Goal: Entertainment & Leisure: Browse casually

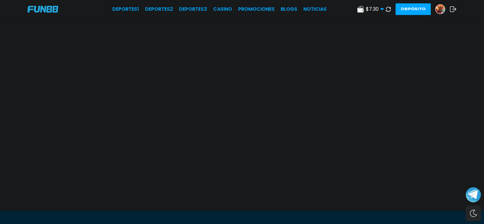
click at [386, 7] on use at bounding box center [388, 8] width 5 height 5
click at [213, 13] on link "CASINO" at bounding box center [222, 9] width 19 height 7
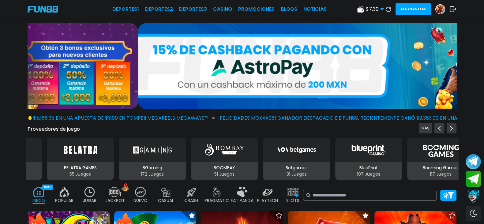
click at [357, 6] on div "$ 7.30 Dinero Real $ 7.30 Depósito Retiro" at bounding box center [370, 9] width 27 height 7
click at [357, 10] on use at bounding box center [360, 9] width 6 height 7
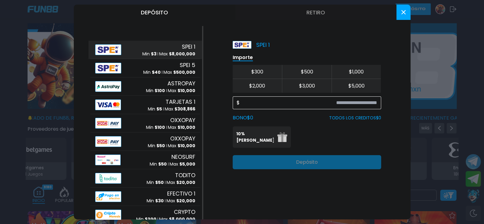
click at [330, 103] on input at bounding box center [308, 102] width 137 height 7
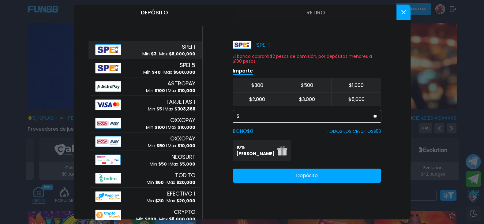
type input "**"
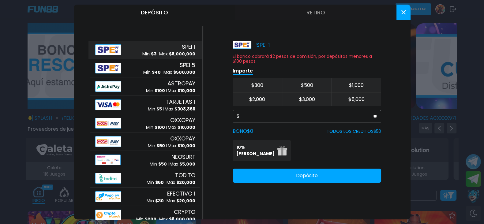
drag, startPoint x: 256, startPoint y: 154, endPoint x: 271, endPoint y: 156, distance: 15.4
click at [256, 154] on p "10% [PERSON_NAME]" at bounding box center [254, 150] width 37 height 13
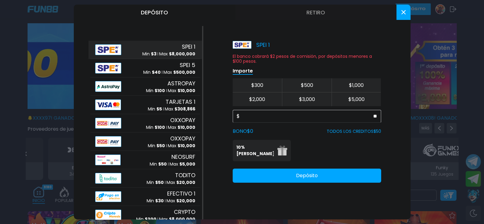
click at [324, 170] on button "Depósito" at bounding box center [307, 176] width 148 height 14
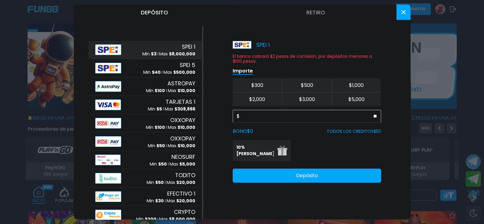
click at [398, 12] on button at bounding box center [403, 12] width 14 height 15
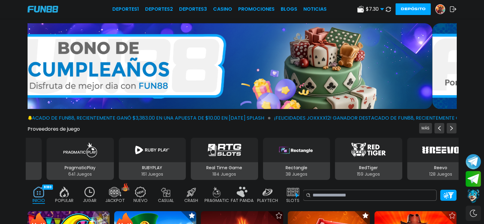
click at [384, 7] on button at bounding box center [388, 9] width 9 height 9
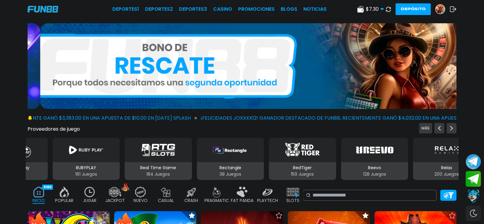
click at [453, 41] on div at bounding box center [242, 67] width 484 height 88
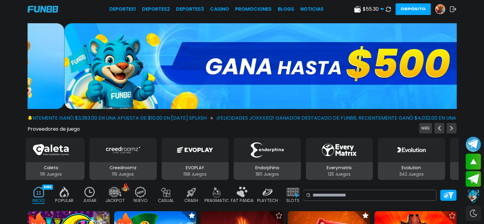
click at [253, 189] on div "FAT PANDA 9" at bounding box center [242, 195] width 22 height 24
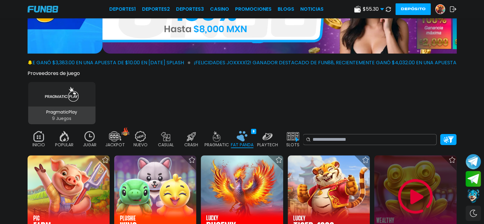
scroll to position [76, 0]
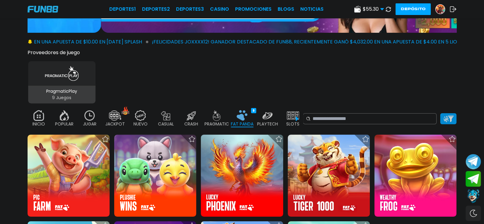
click at [443, 117] on img at bounding box center [448, 119] width 11 height 6
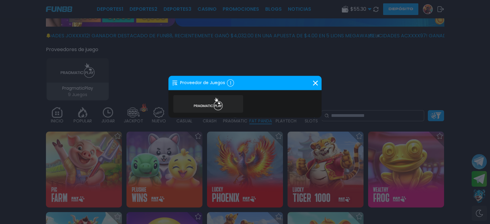
click at [316, 80] on div "Proveedor de Juegos 1" at bounding box center [244, 83] width 153 height 14
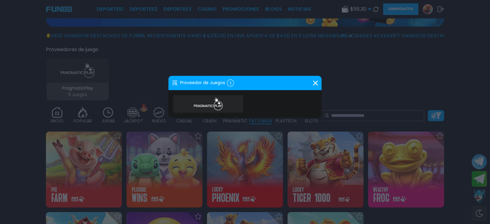
click at [175, 82] on icon at bounding box center [175, 83] width 6 height 6
click at [227, 82] on div "1" at bounding box center [230, 83] width 7 height 7
click at [314, 82] on use at bounding box center [315, 82] width 5 height 5
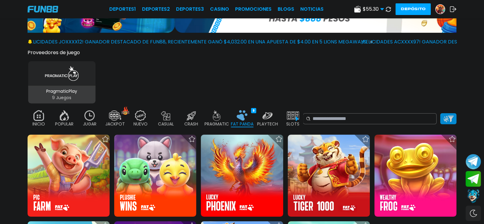
click at [443, 116] on img at bounding box center [448, 119] width 11 height 6
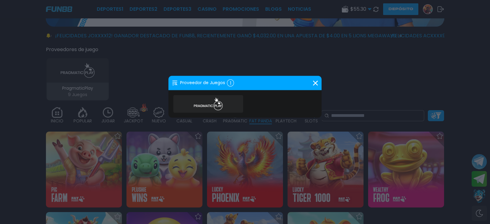
drag, startPoint x: 319, startPoint y: 80, endPoint x: 314, endPoint y: 82, distance: 6.1
click at [318, 81] on div "Proveedor de Juegos 1" at bounding box center [244, 83] width 153 height 14
click at [314, 84] on icon at bounding box center [315, 82] width 5 height 5
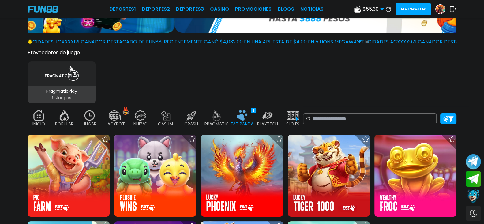
click at [45, 114] on img at bounding box center [39, 115] width 12 height 11
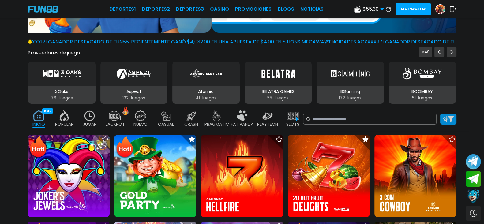
click at [440, 114] on div at bounding box center [448, 119] width 16 height 11
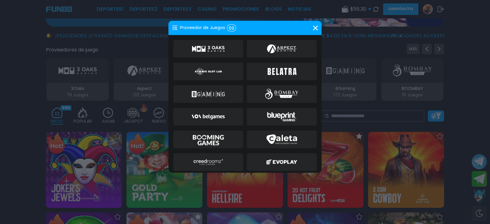
click at [309, 25] on div "Proveedor de Juegos 69" at bounding box center [244, 28] width 153 height 14
click at [311, 27] on div "Proveedor de Juegos 69" at bounding box center [244, 28] width 153 height 14
click at [314, 25] on icon at bounding box center [315, 27] width 5 height 5
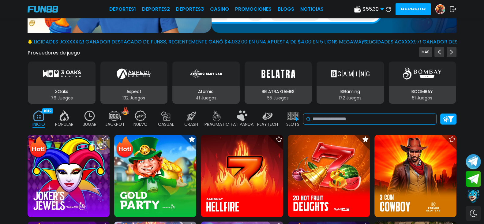
click at [311, 117] on icon at bounding box center [308, 119] width 5 height 5
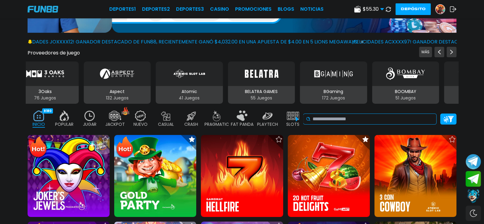
click at [349, 115] on input at bounding box center [372, 118] width 121 height 7
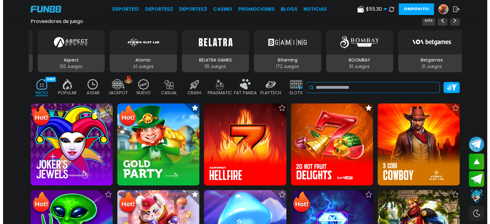
scroll to position [153, 0]
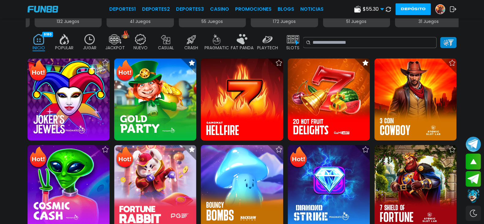
click at [426, 44] on div "INICIO 9180 POPULAR 40 JUGAR 45 JACKPOT 133 NUEVO 1666 CASUAL 17 CRASH 50 PRAGM…" at bounding box center [242, 42] width 484 height 24
click at [440, 38] on div at bounding box center [448, 42] width 16 height 11
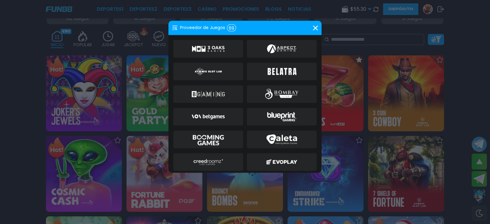
click at [313, 28] on icon at bounding box center [315, 27] width 5 height 5
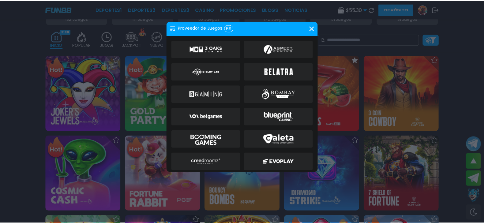
scroll to position [151, 0]
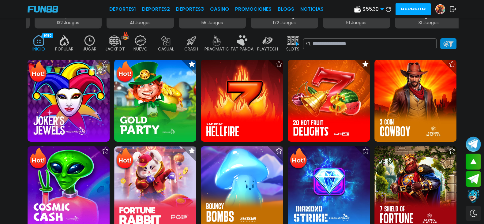
click at [443, 41] on img at bounding box center [448, 44] width 11 height 6
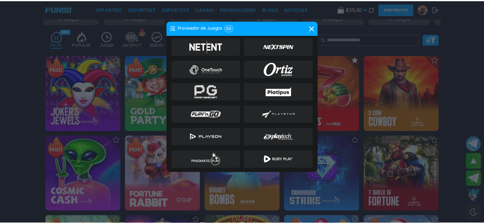
scroll to position [0, 0]
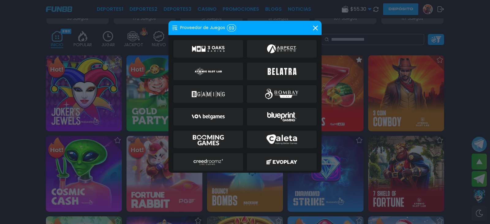
click at [176, 27] on icon at bounding box center [175, 28] width 6 height 6
drag, startPoint x: 226, startPoint y: 28, endPoint x: 95, endPoint y: 36, distance: 130.6
click at [226, 28] on div "Proveedor de Juegos 69" at bounding box center [204, 27] width 64 height 7
click at [29, 54] on div at bounding box center [245, 112] width 490 height 224
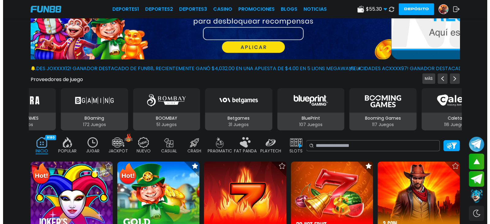
scroll to position [38, 0]
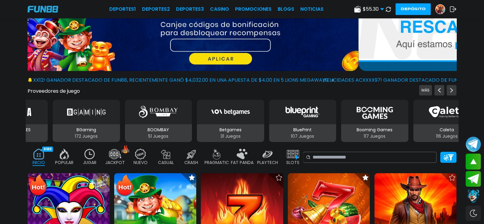
click at [52, 88] on button "Proveedores de juego" at bounding box center [54, 91] width 52 height 6
click at [419, 85] on button "MÁS" at bounding box center [425, 90] width 13 height 10
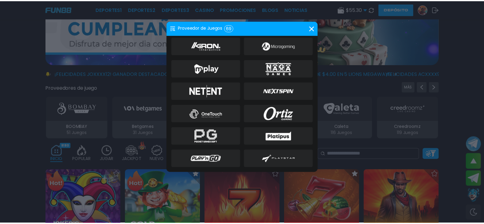
scroll to position [267, 0]
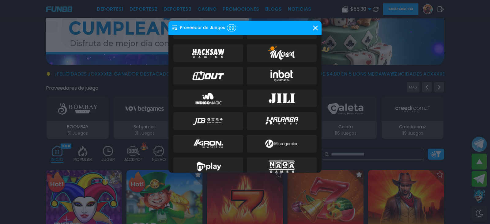
click at [211, 69] on img at bounding box center [208, 76] width 33 height 15
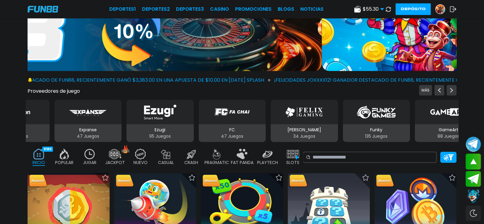
drag, startPoint x: 191, startPoint y: 36, endPoint x: 175, endPoint y: 61, distance: 28.9
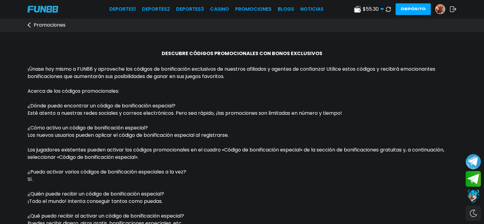
click at [435, 9] on img at bounding box center [439, 9] width 9 height 9
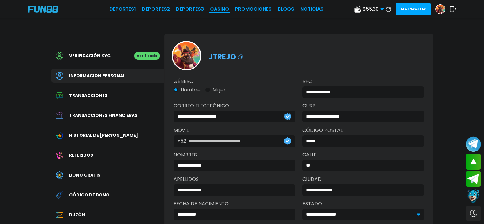
click at [210, 13] on link "CASINO" at bounding box center [219, 9] width 19 height 7
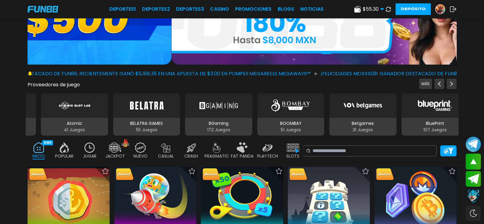
scroll to position [38, 0]
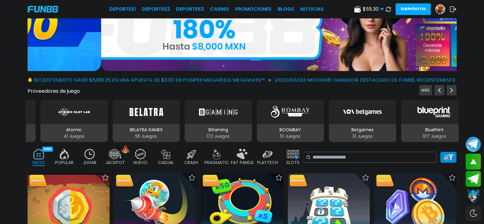
click at [443, 154] on img at bounding box center [448, 157] width 11 height 6
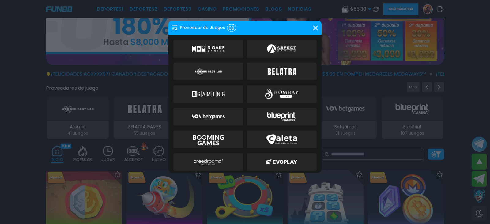
click at [431, 155] on div at bounding box center [245, 112] width 490 height 224
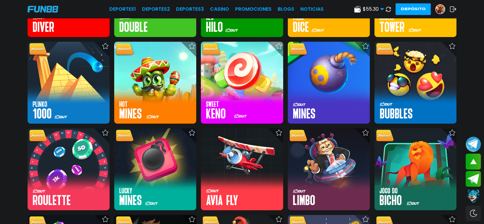
scroll to position [344, 0]
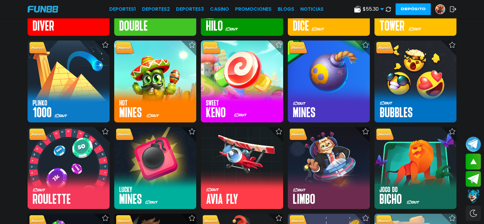
drag, startPoint x: 11, startPoint y: 131, endPoint x: 363, endPoint y: 9, distance: 372.3
click at [380, 9] on use at bounding box center [381, 9] width 3 height 2
click at [386, 10] on icon at bounding box center [388, 9] width 5 height 5
click at [414, 10] on div "$ 55.30 Dinero Real $ 55.30 Depósito Retiro Depósito" at bounding box center [405, 9] width 102 height 12
click at [435, 9] on img at bounding box center [439, 9] width 9 height 9
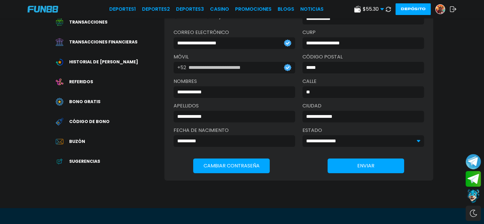
scroll to position [76, 0]
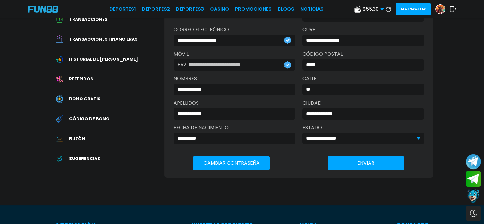
click at [93, 96] on span "Bono Gratis" at bounding box center [84, 99] width 31 height 6
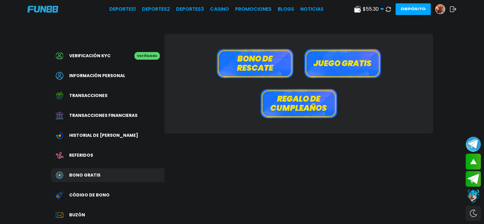
click at [308, 106] on button "Regalo de cumpleaños" at bounding box center [298, 103] width 77 height 29
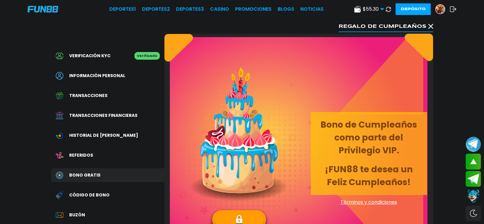
click at [87, 172] on span "Bono Gratis" at bounding box center [84, 175] width 31 height 6
click at [84, 173] on span "Bono Gratis" at bounding box center [84, 175] width 31 height 6
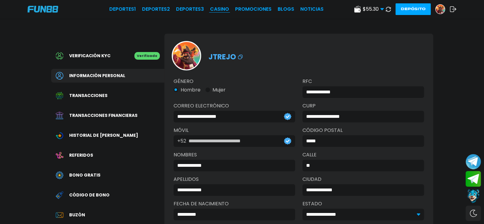
click at [210, 9] on link "CASINO" at bounding box center [219, 9] width 19 height 7
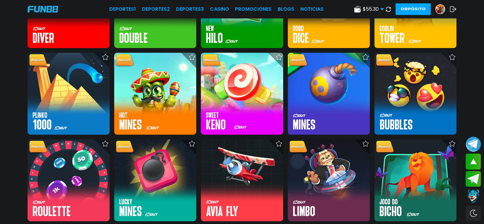
scroll to position [344, 0]
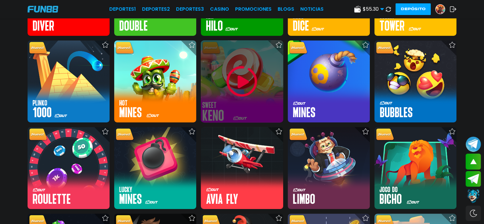
click at [244, 63] on img at bounding box center [241, 81] width 37 height 37
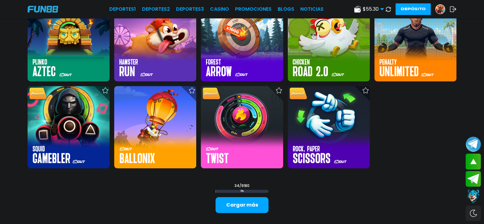
scroll to position [650, 0]
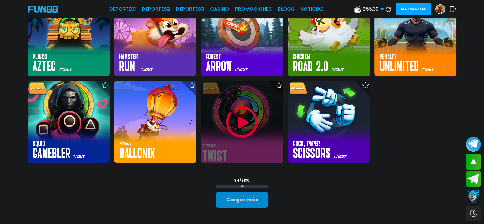
drag, startPoint x: 269, startPoint y: 94, endPoint x: 250, endPoint y: 144, distance: 54.3
click at [250, 192] on button "Cargar más" at bounding box center [241, 200] width 53 height 16
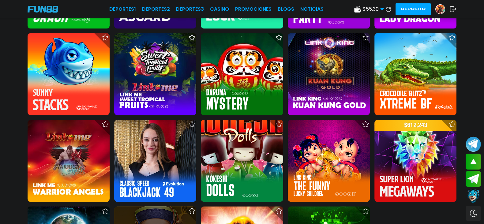
scroll to position [1305, 0]
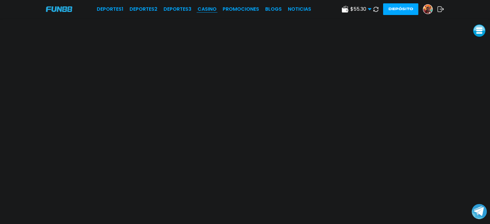
click at [214, 11] on link "CASINO" at bounding box center [206, 9] width 19 height 7
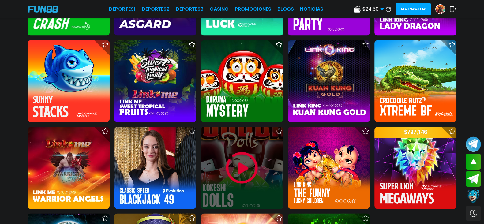
scroll to position [1301, 0]
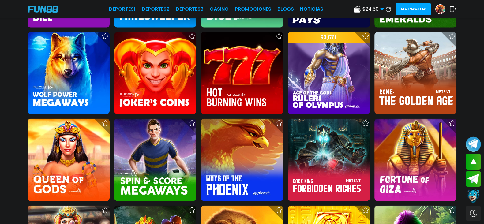
scroll to position [1951, 0]
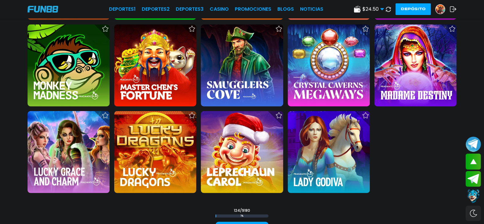
drag, startPoint x: 252, startPoint y: 43, endPoint x: 249, endPoint y: 39, distance: 4.8
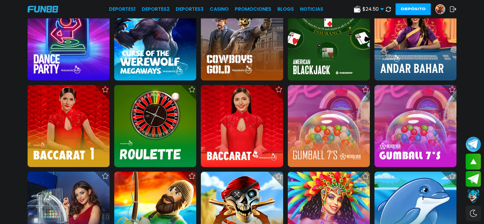
scroll to position [2754, 0]
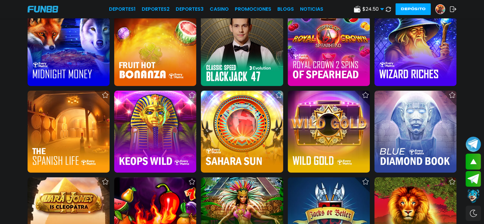
scroll to position [3481, 0]
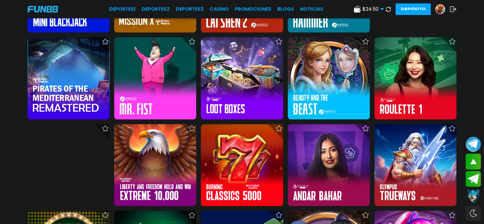
scroll to position [4093, 0]
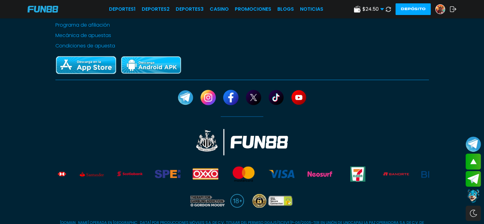
scroll to position [4207, 0]
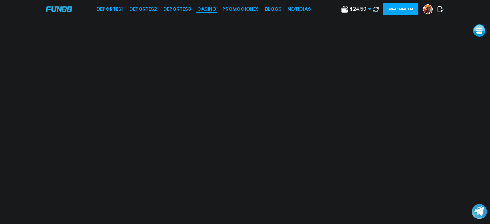
click at [214, 10] on link "CASINO" at bounding box center [206, 9] width 19 height 7
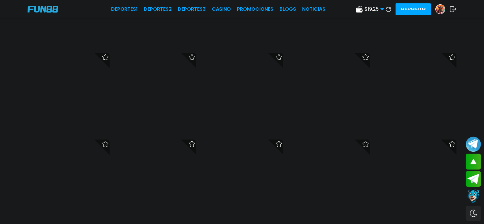
scroll to position [4862, 0]
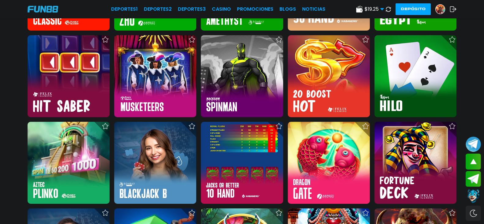
scroll to position [5614, 0]
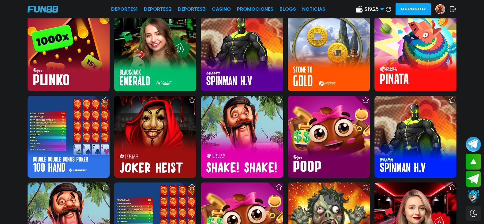
scroll to position [6110, 0]
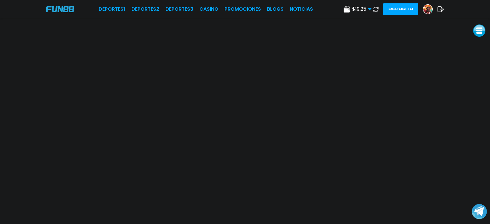
click at [476, 30] on button at bounding box center [479, 30] width 12 height 12
click at [481, 26] on button at bounding box center [479, 30] width 12 height 12
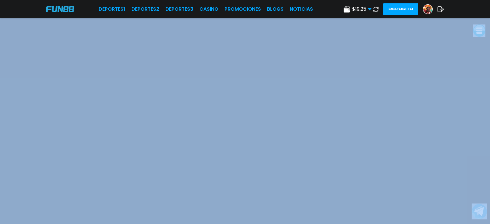
drag, startPoint x: 465, startPoint y: 16, endPoint x: 429, endPoint y: 0, distance: 39.3
click at [420, 5] on div "Deportes 1 Deportes 2 Deportes 3 CASINO Promociones BLOGS NOTICIAS $ 19.25 Dine…" at bounding box center [245, 9] width 490 height 18
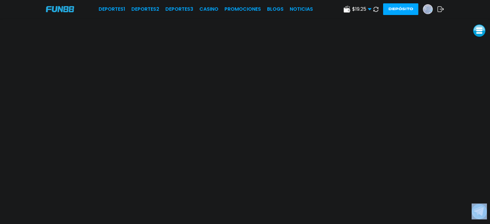
click at [375, 11] on use at bounding box center [375, 8] width 5 height 5
click at [377, 8] on icon at bounding box center [376, 9] width 6 height 6
click at [215, 6] on div "Deportes 1 Deportes 2 Deportes 3 CASINO Promociones BLOGS NOTICIAS $ 9.25 Diner…" at bounding box center [245, 9] width 490 height 18
click at [204, 11] on link "CASINO" at bounding box center [210, 9] width 19 height 7
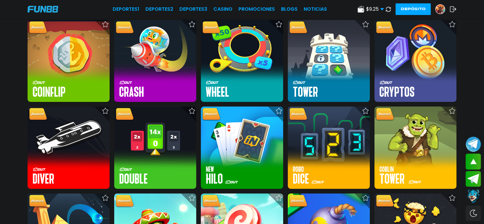
scroll to position [3427, 0]
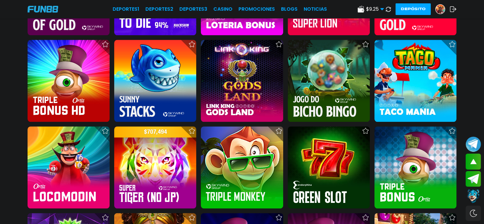
scroll to position [1463, 0]
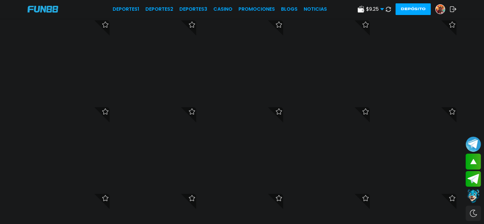
scroll to position [6331, 0]
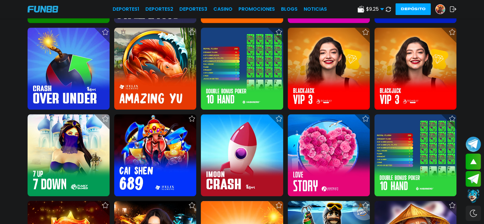
scroll to position [6905, 0]
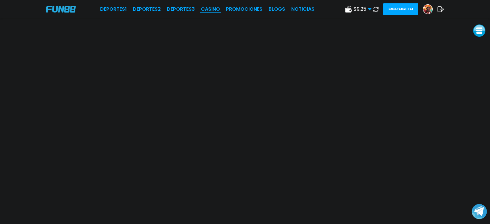
click at [208, 7] on link "CASINO" at bounding box center [210, 9] width 19 height 7
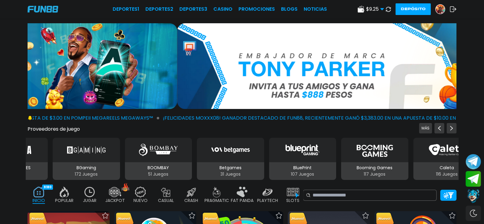
scroll to position [38, 0]
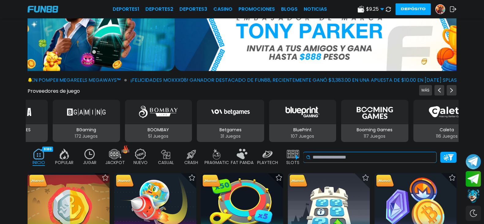
click at [343, 154] on input at bounding box center [372, 157] width 121 height 7
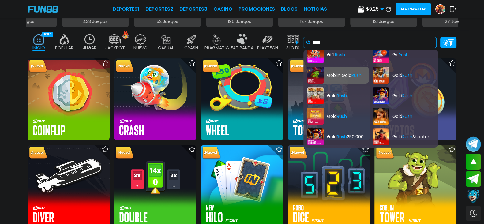
scroll to position [217, 0]
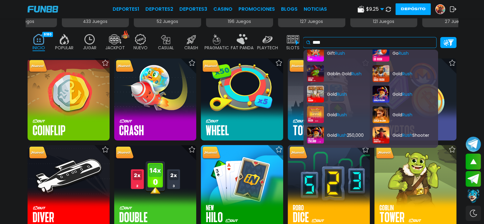
click at [372, 39] on input "****" at bounding box center [372, 42] width 121 height 7
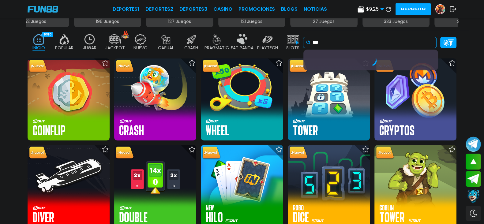
scroll to position [0, 0]
type input "*"
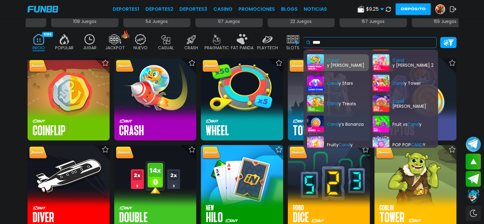
scroll to position [203, 0]
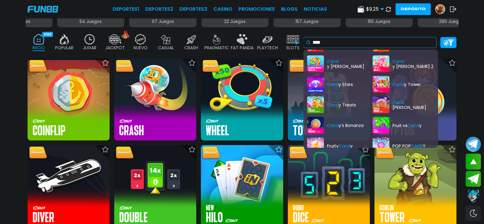
type input "****"
click at [330, 31] on div "Cand y Jar Clusters" at bounding box center [338, 22] width 62 height 17
